Goal: Information Seeking & Learning: Learn about a topic

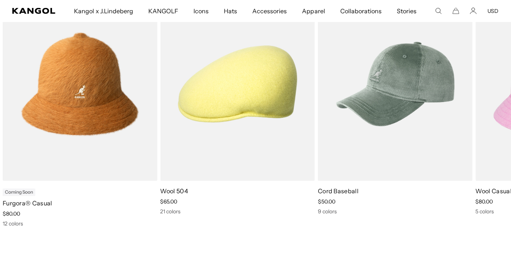
scroll to position [345, 0]
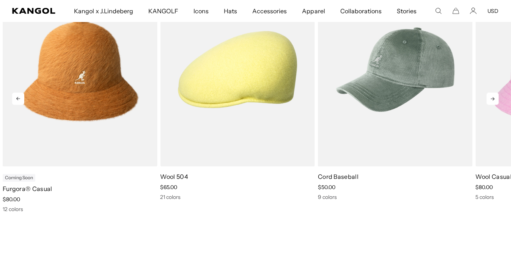
click at [494, 98] on icon at bounding box center [493, 99] width 12 height 12
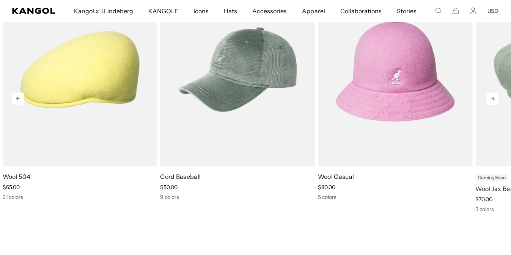
click at [494, 98] on icon at bounding box center [493, 99] width 12 height 12
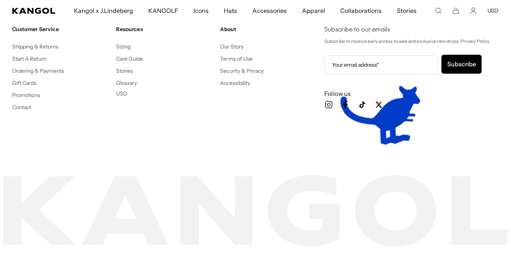
scroll to position [0, 0]
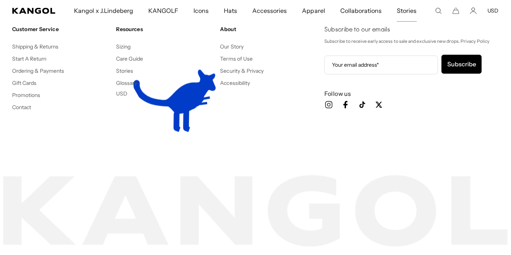
click at [404, 13] on ya-tr-span "Stories" at bounding box center [407, 11] width 20 height 8
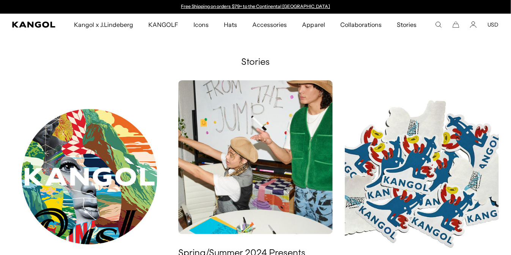
click at [459, 27] on icon "Cart" at bounding box center [456, 24] width 7 height 7
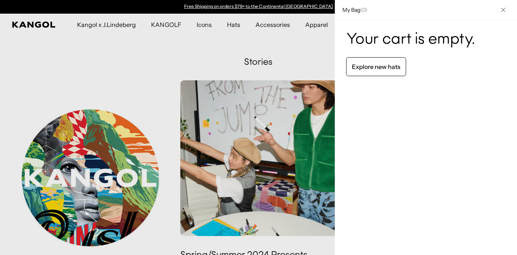
click at [494, 9] on button "Close" at bounding box center [503, 10] width 20 height 20
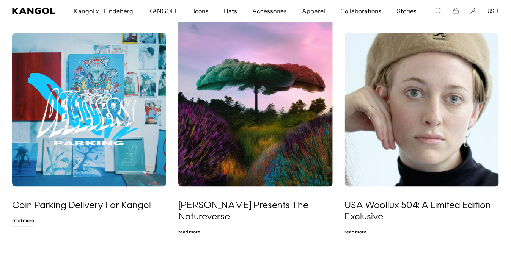
click at [443, 98] on img at bounding box center [422, 110] width 154 height 154
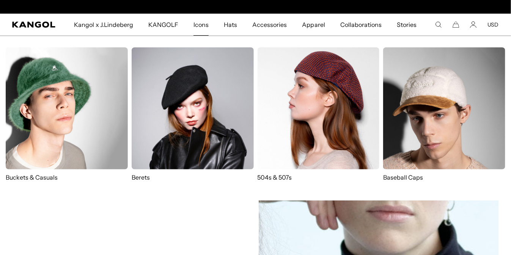
scroll to position [0, 156]
click at [192, 101] on img at bounding box center [193, 108] width 122 height 122
